Goal: Information Seeking & Learning: Learn about a topic

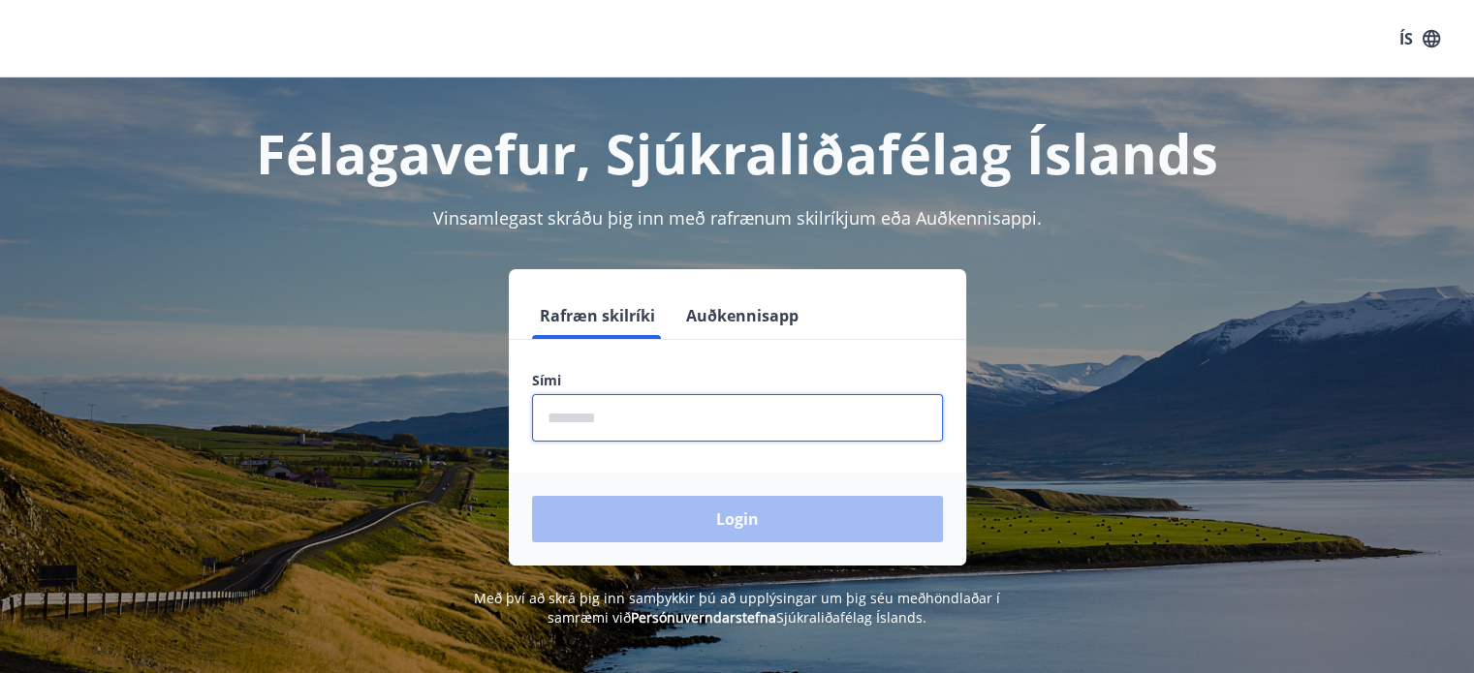
click at [572, 421] on input "phone" at bounding box center [737, 417] width 411 height 47
type input "********"
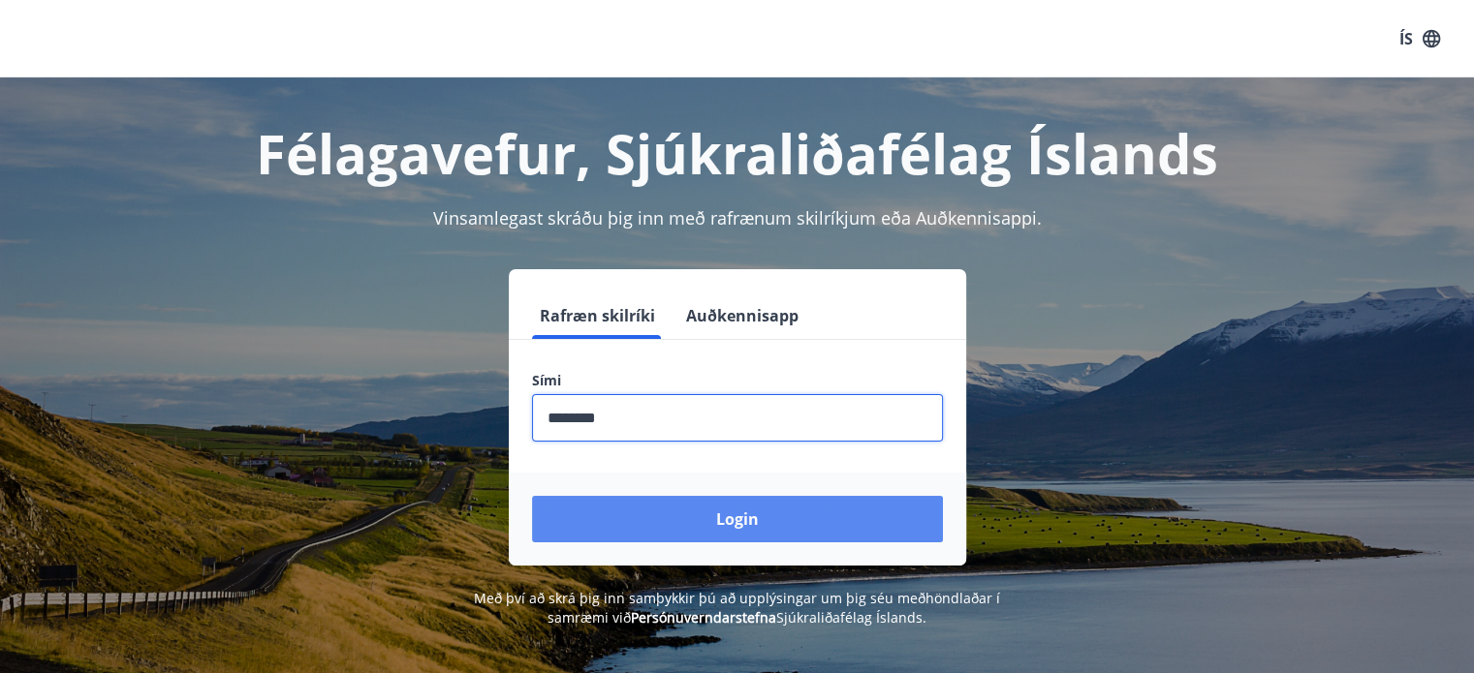
click at [724, 514] on button "Login" at bounding box center [737, 519] width 411 height 47
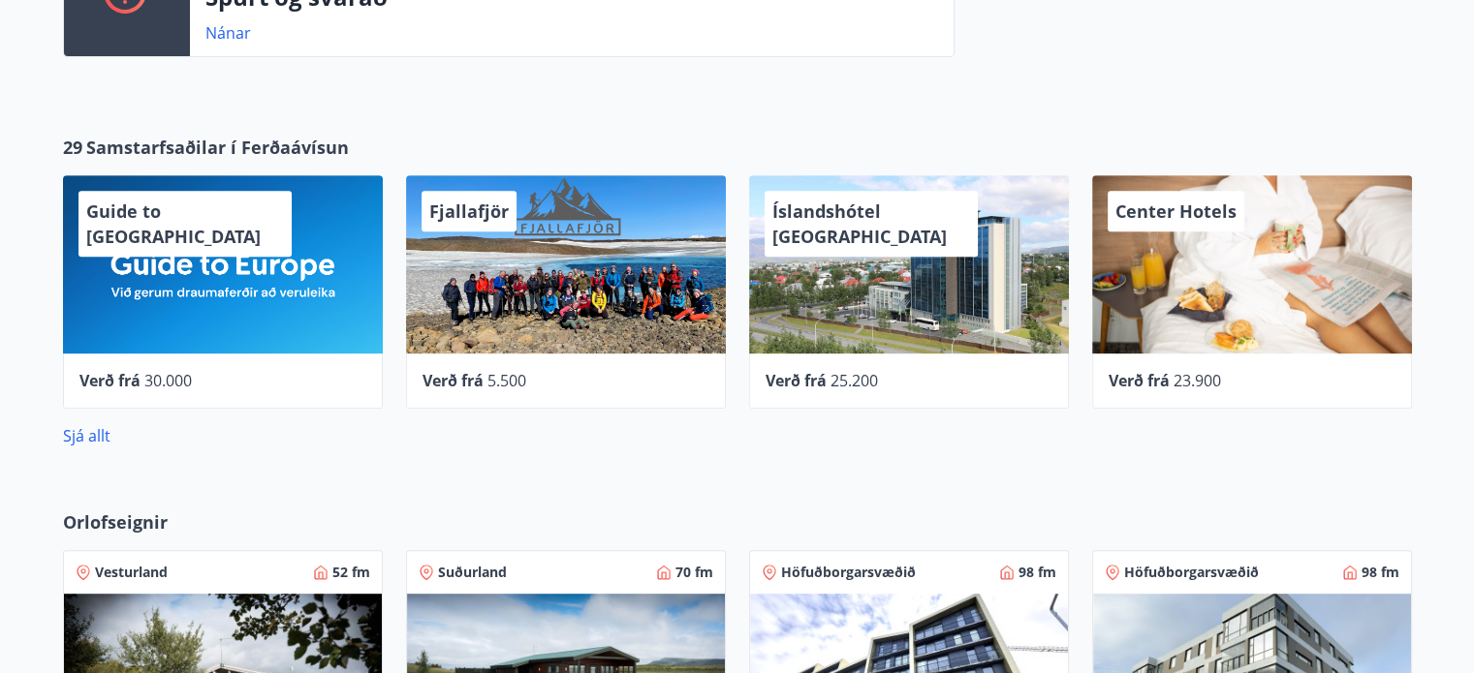
scroll to position [825, 0]
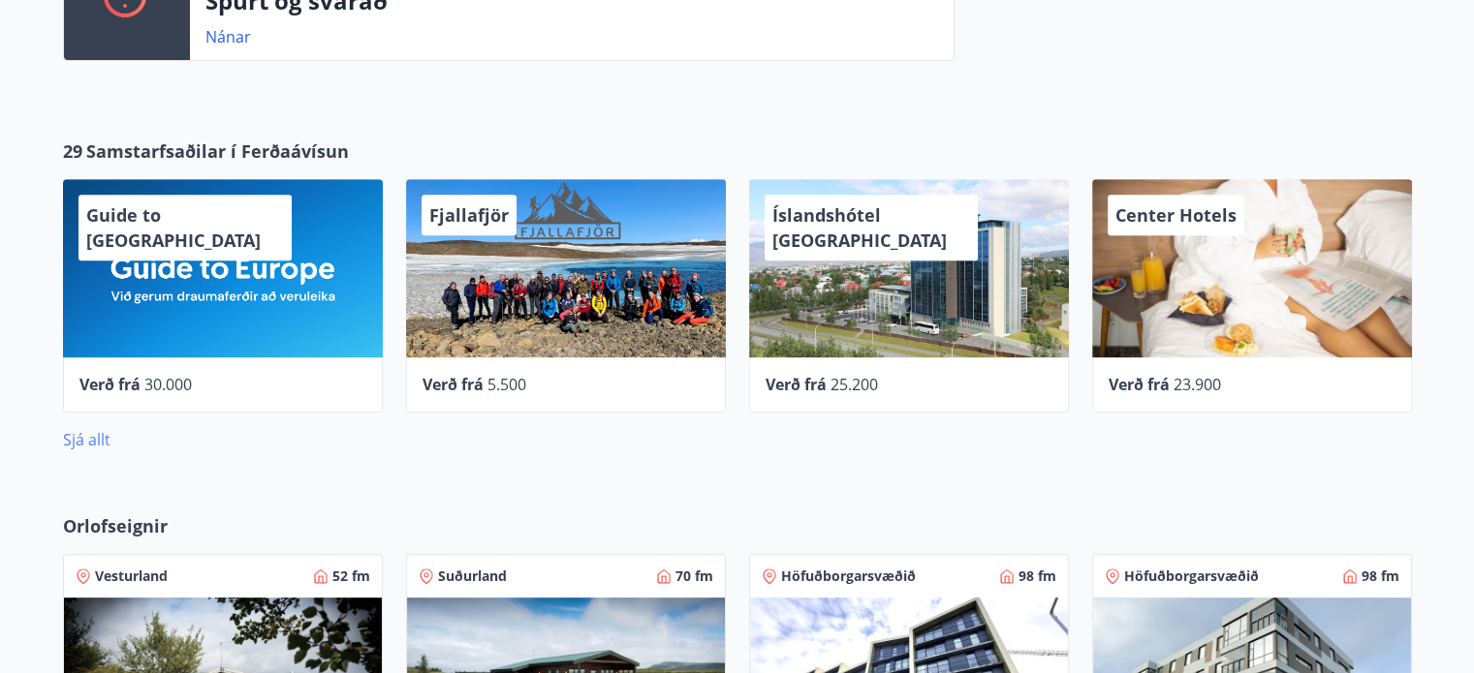
click at [84, 438] on link "Sjá allt" at bounding box center [86, 439] width 47 height 21
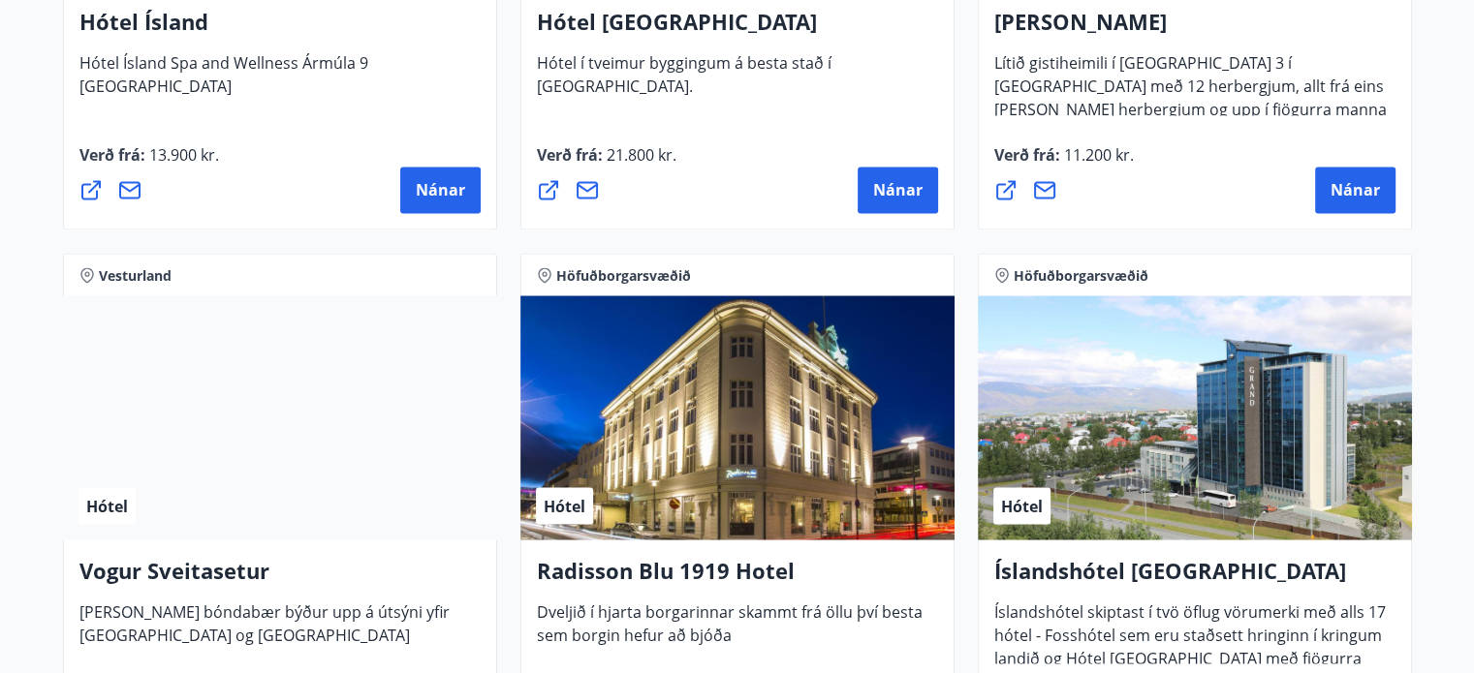
scroll to position [3376, 0]
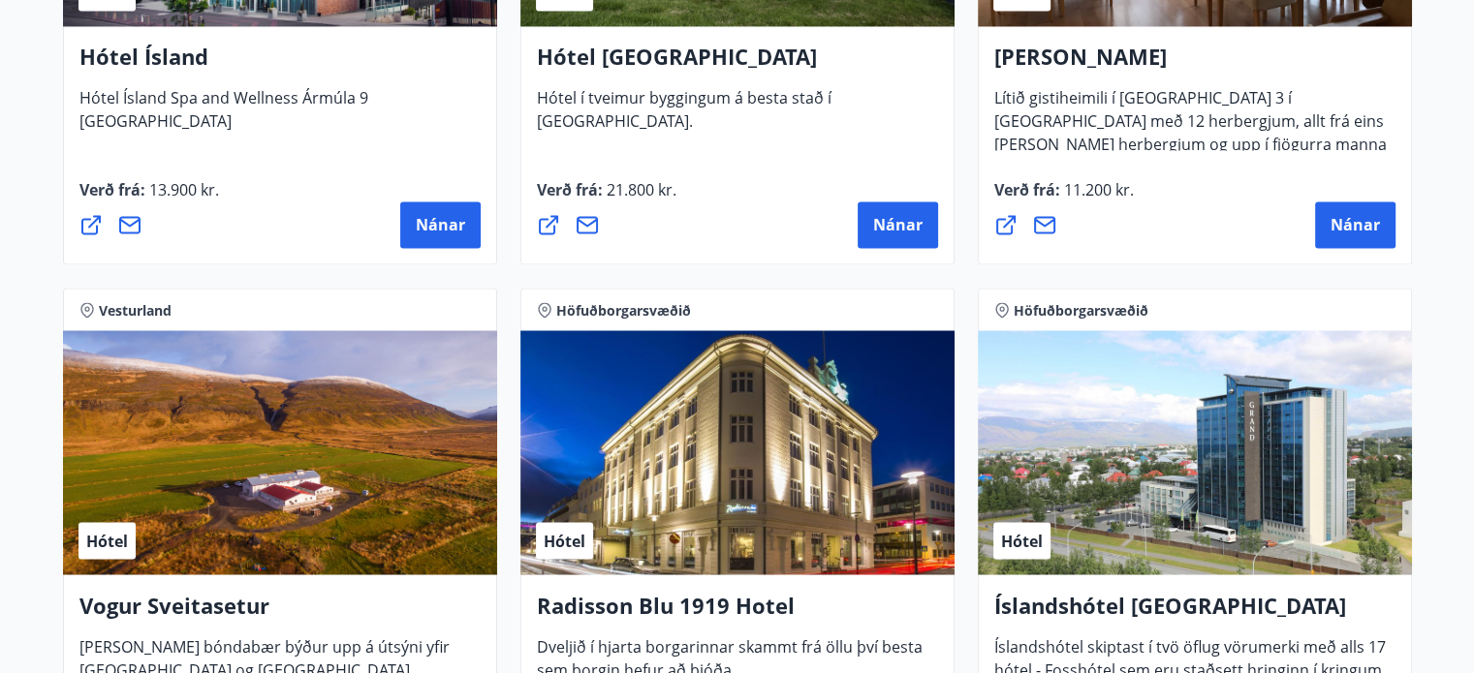
click at [677, 503] on div "Hótel" at bounding box center [737, 452] width 434 height 244
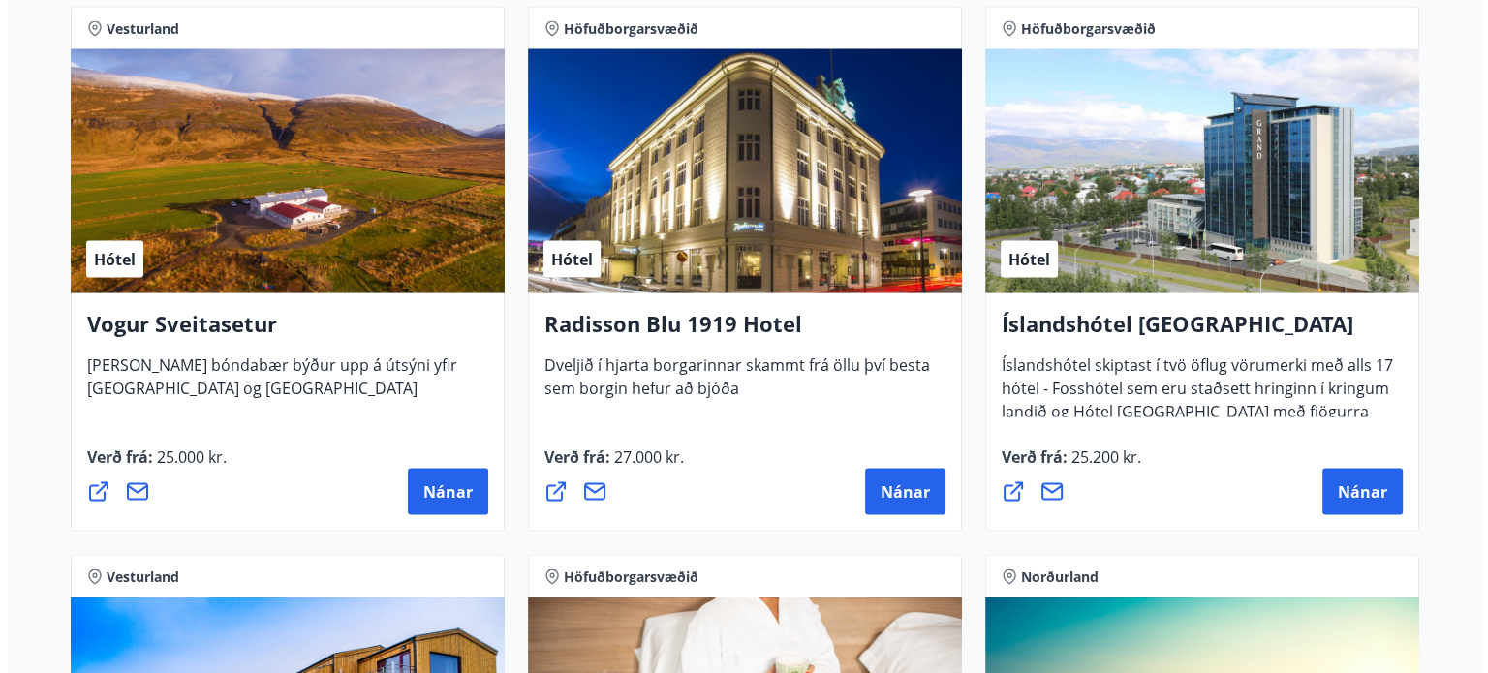
scroll to position [3667, 0]
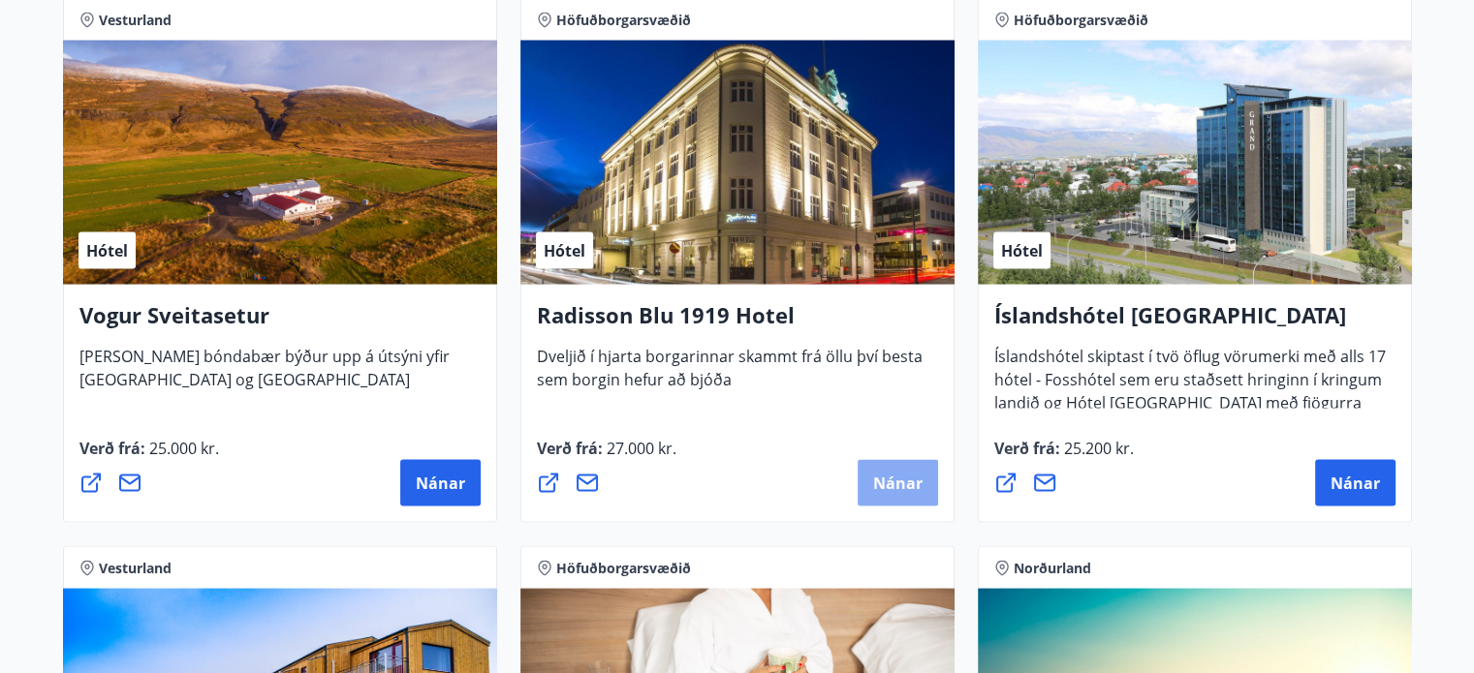
click at [912, 487] on span "Nánar" at bounding box center [897, 482] width 49 height 21
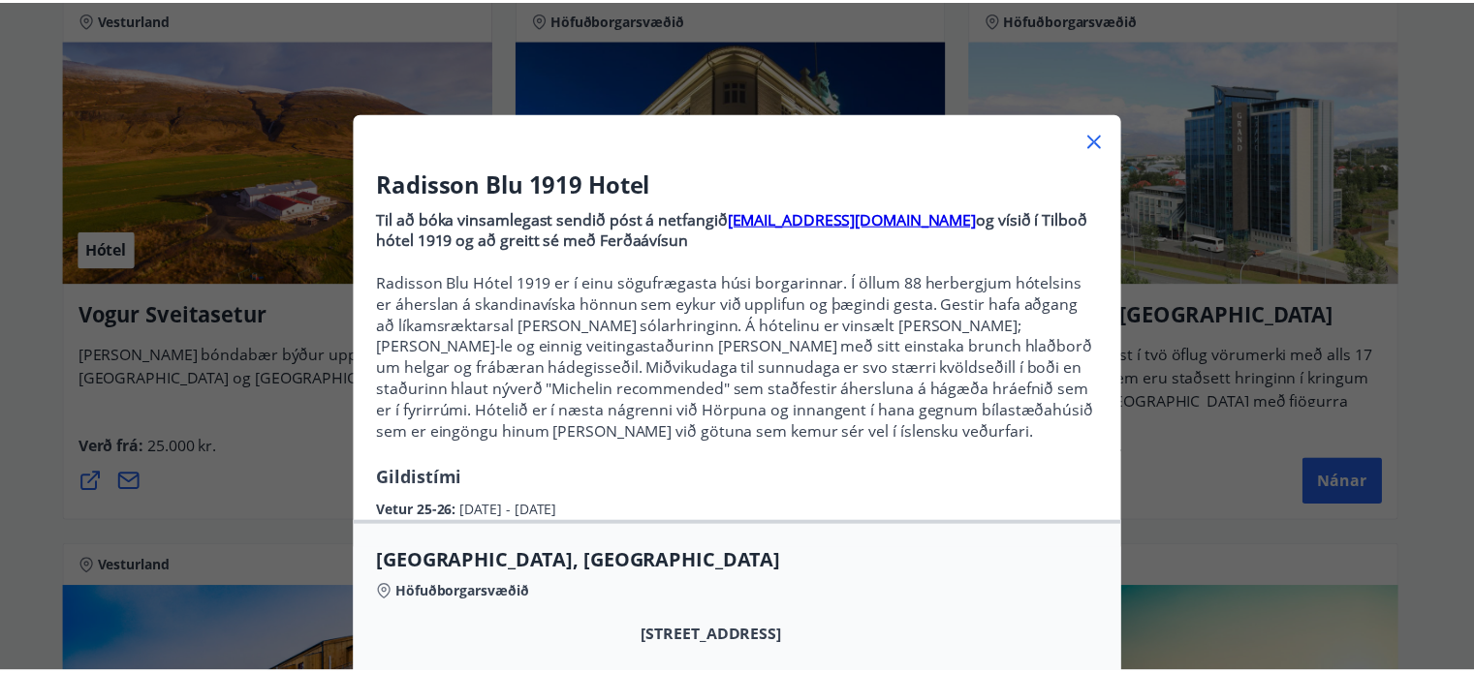
scroll to position [0, 0]
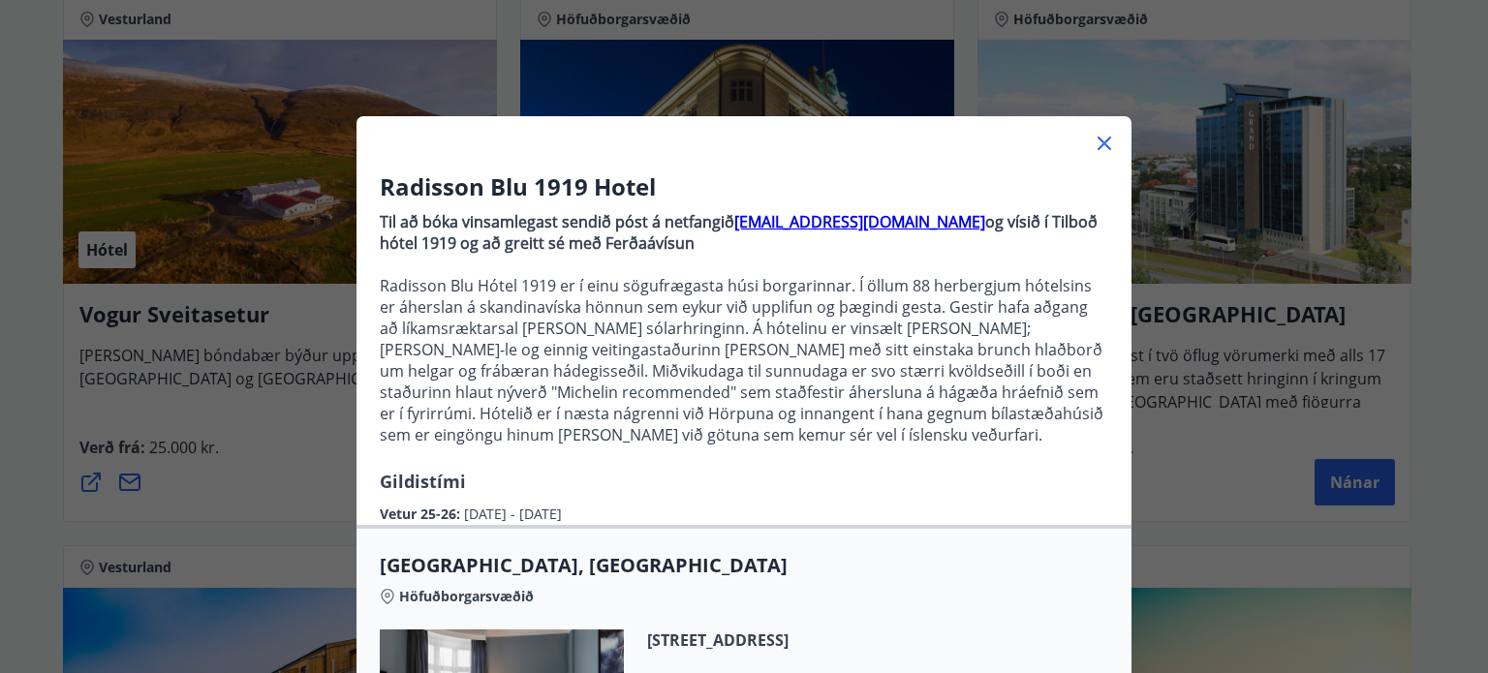
click at [1097, 140] on icon at bounding box center [1104, 143] width 23 height 23
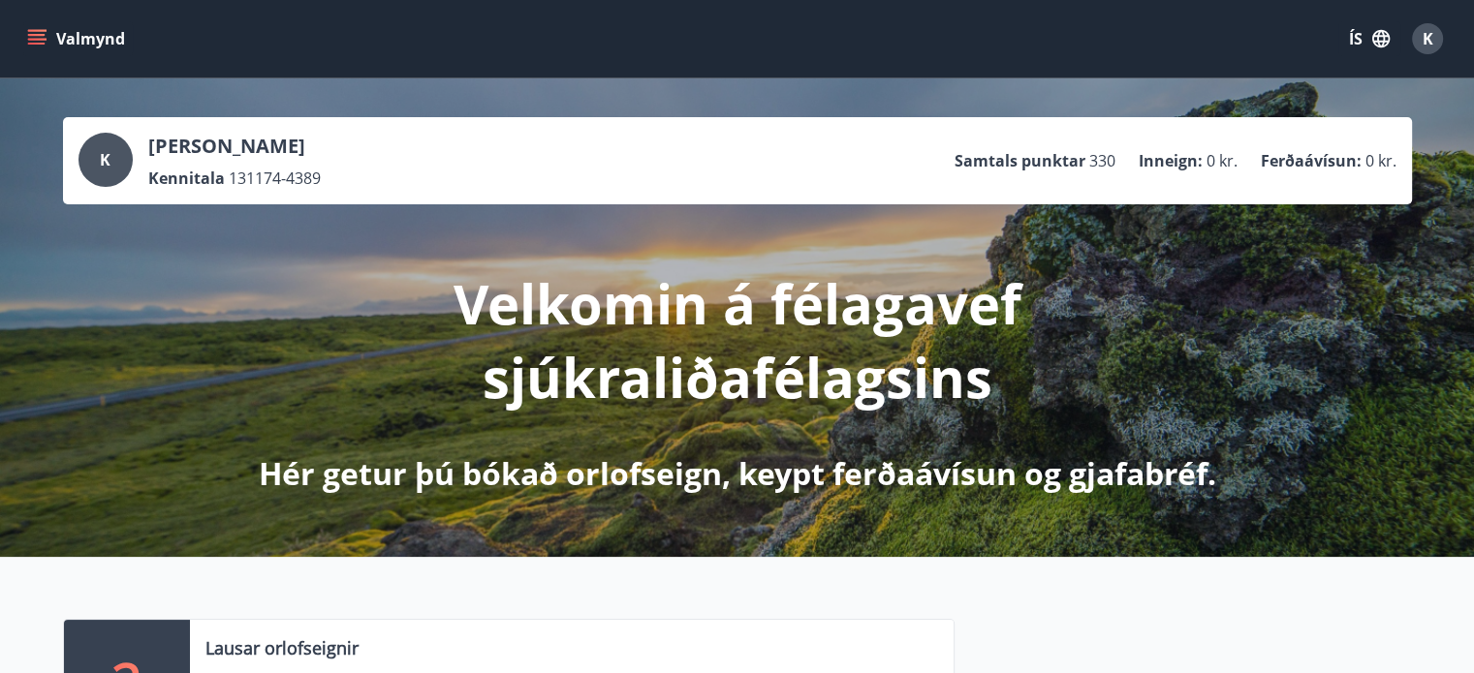
click at [42, 29] on icon "menu" at bounding box center [36, 38] width 19 height 19
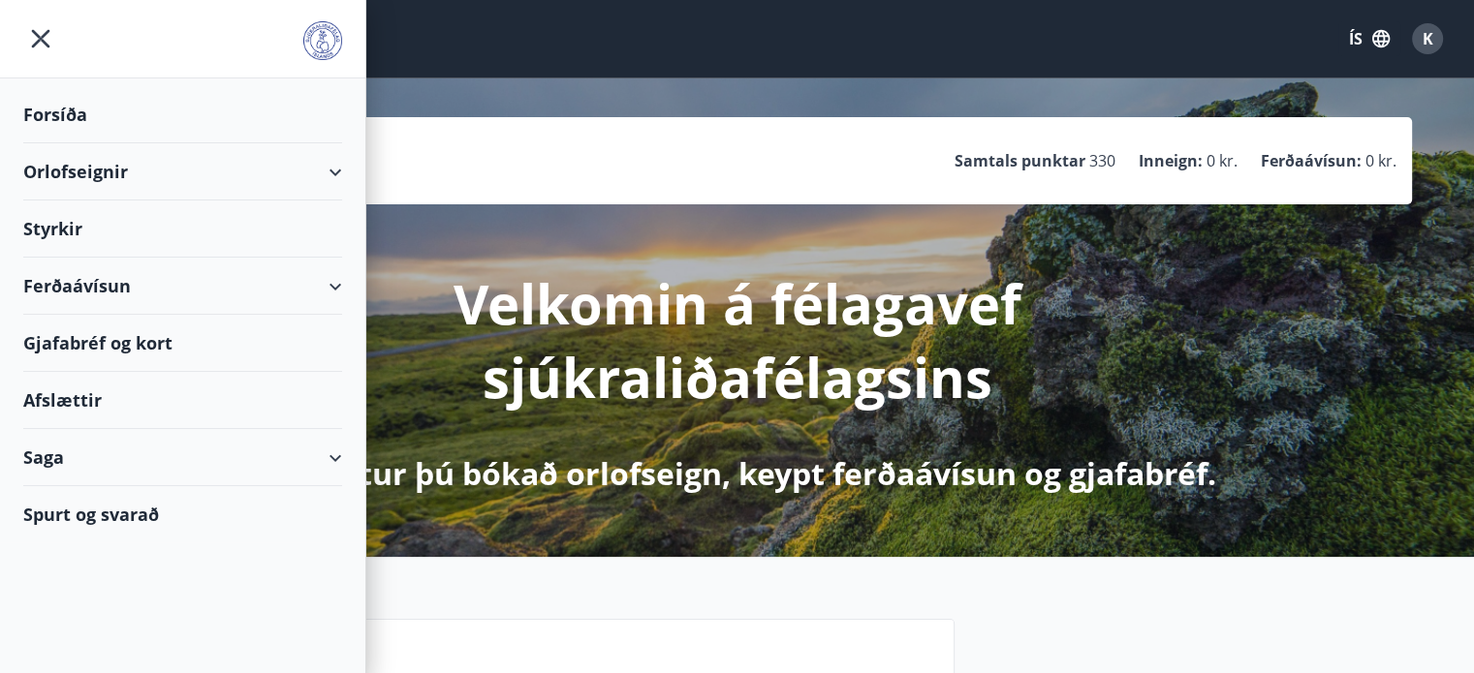
click at [328, 285] on div "Ferðaávísun" at bounding box center [182, 286] width 319 height 57
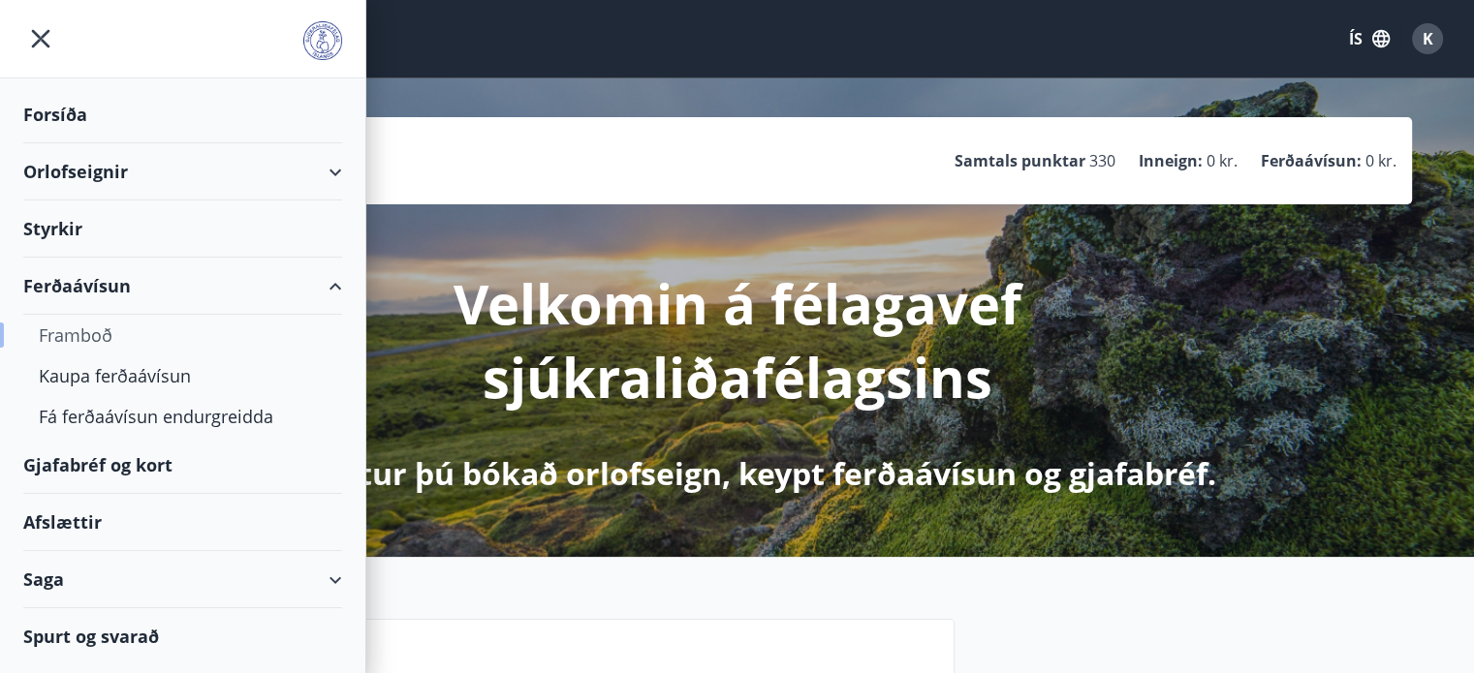
click at [72, 332] on div "Framboð" at bounding box center [183, 335] width 288 height 41
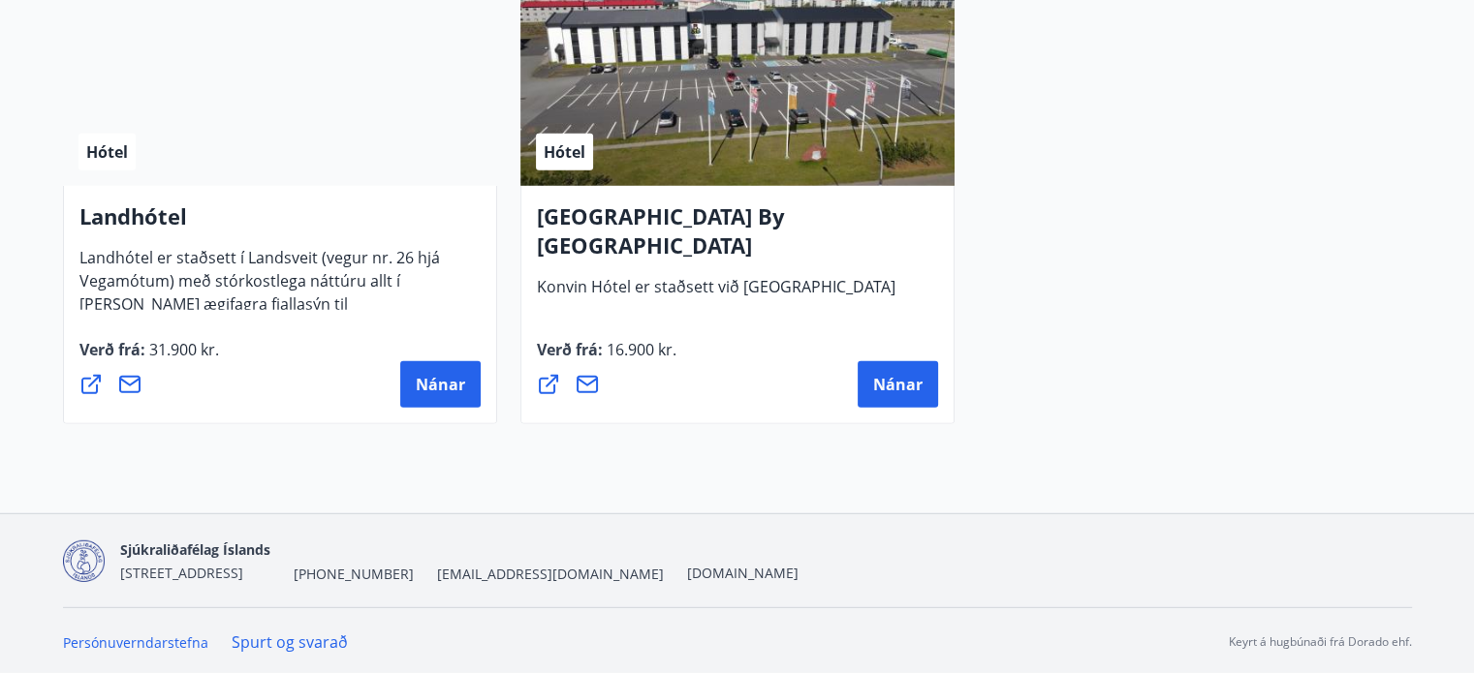
scroll to position [5411, 0]
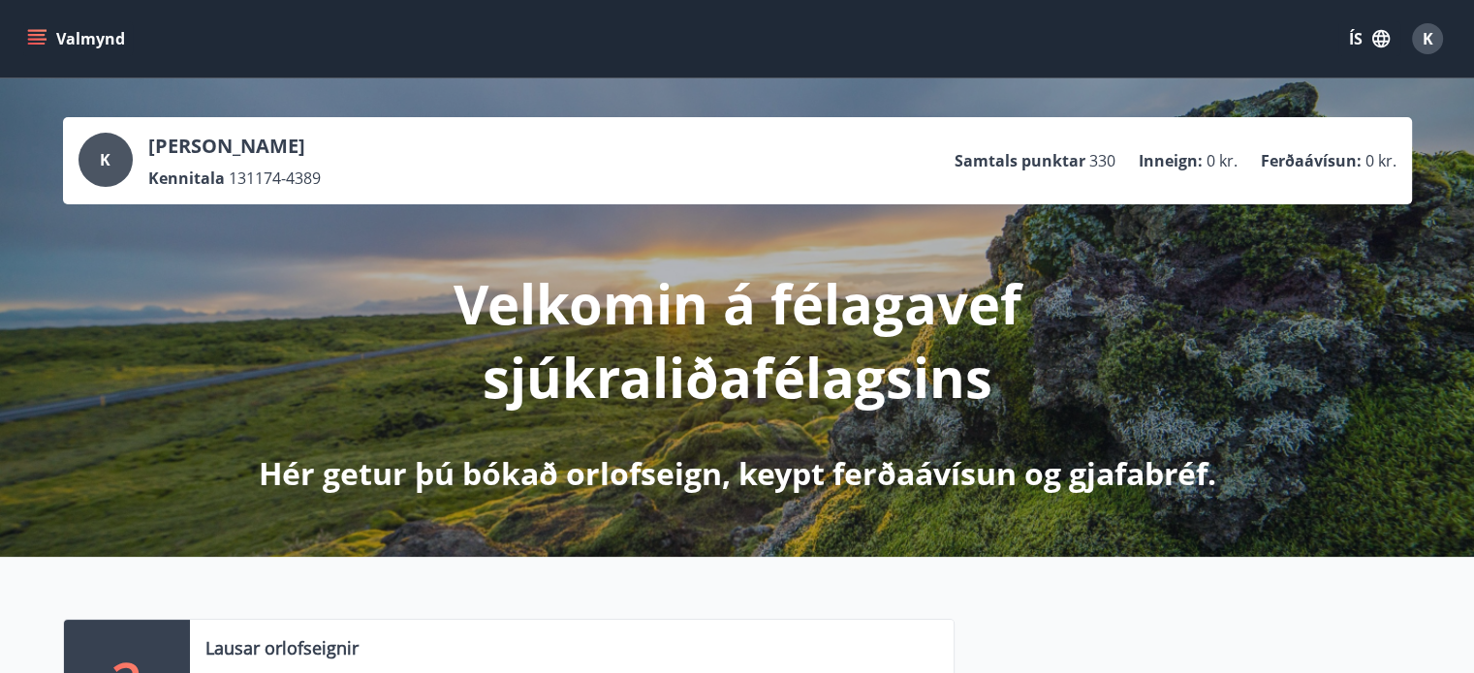
click at [29, 34] on icon "menu" at bounding box center [36, 35] width 17 height 2
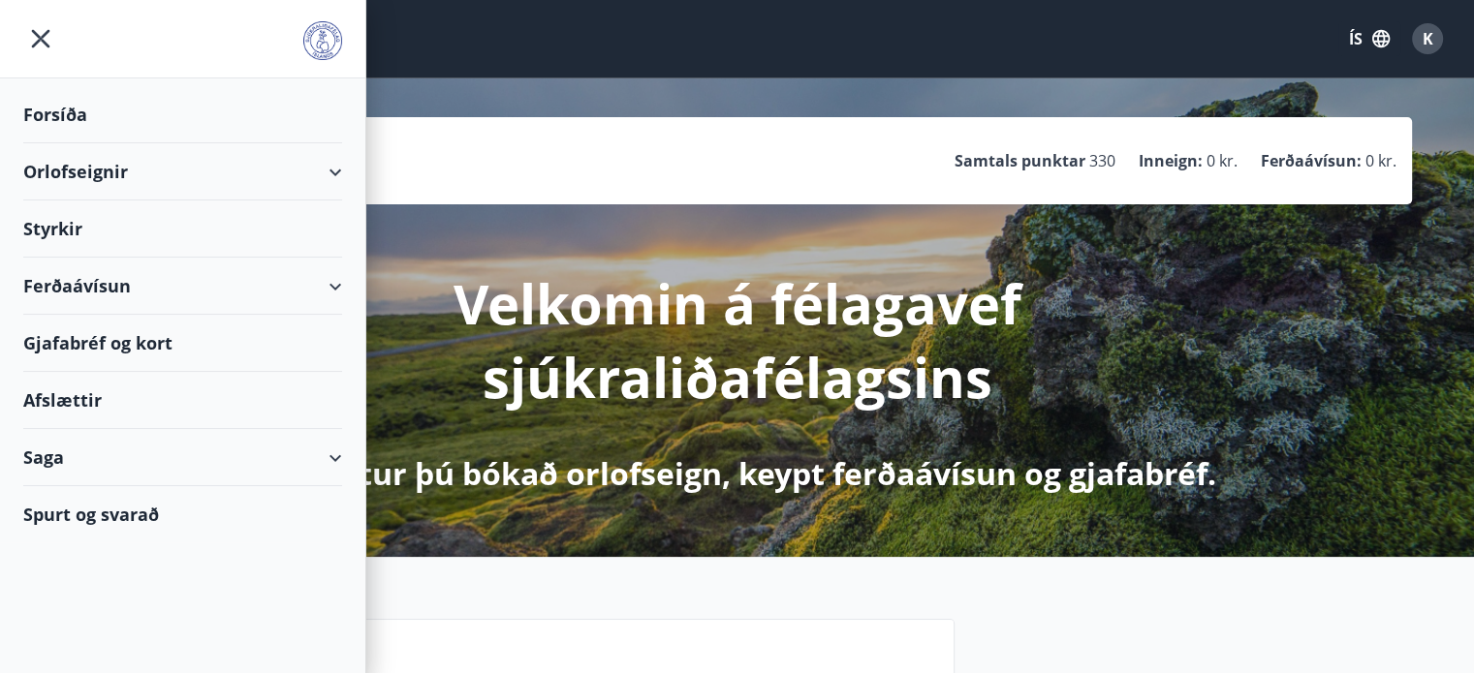
click at [74, 340] on div "Gjafabréf og kort" at bounding box center [182, 343] width 319 height 57
